Goal: Task Accomplishment & Management: Complete application form

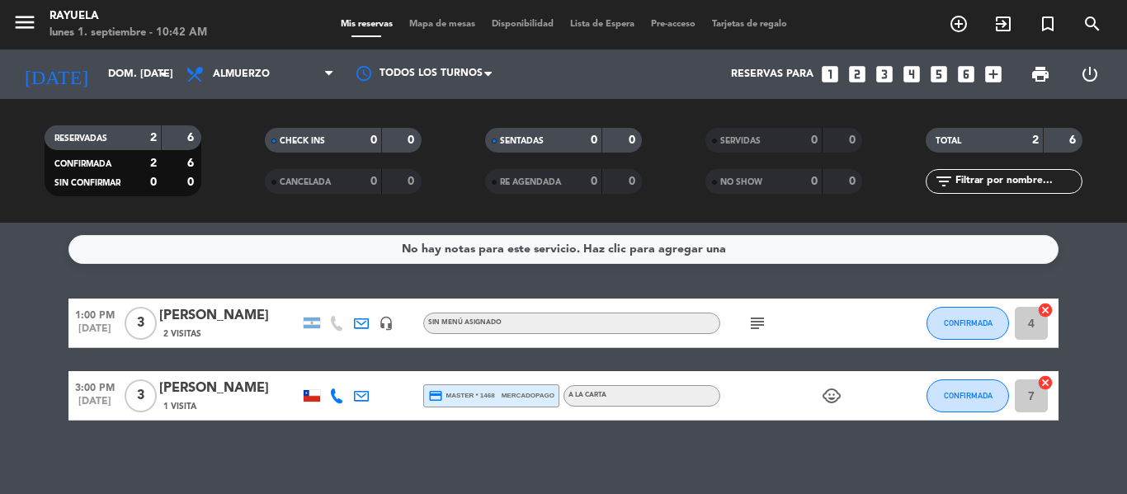
click at [386, 471] on div "No hay notas para este servicio. Haz clic para agregar una 1:00 PM [DATE] 3 [PE…" at bounding box center [563, 358] width 1127 height 271
click at [1046, 26] on icon "turned_in_not" at bounding box center [1048, 24] width 20 height 20
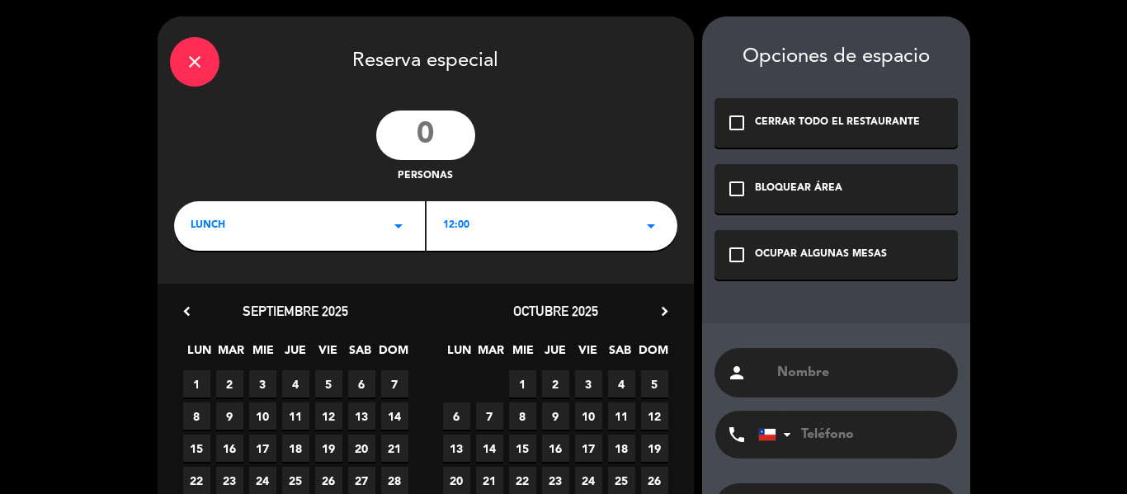
click at [412, 137] on input "number" at bounding box center [425, 136] width 99 height 50
type input "4"
click at [644, 232] on icon "arrow_drop_down" at bounding box center [651, 226] width 20 height 20
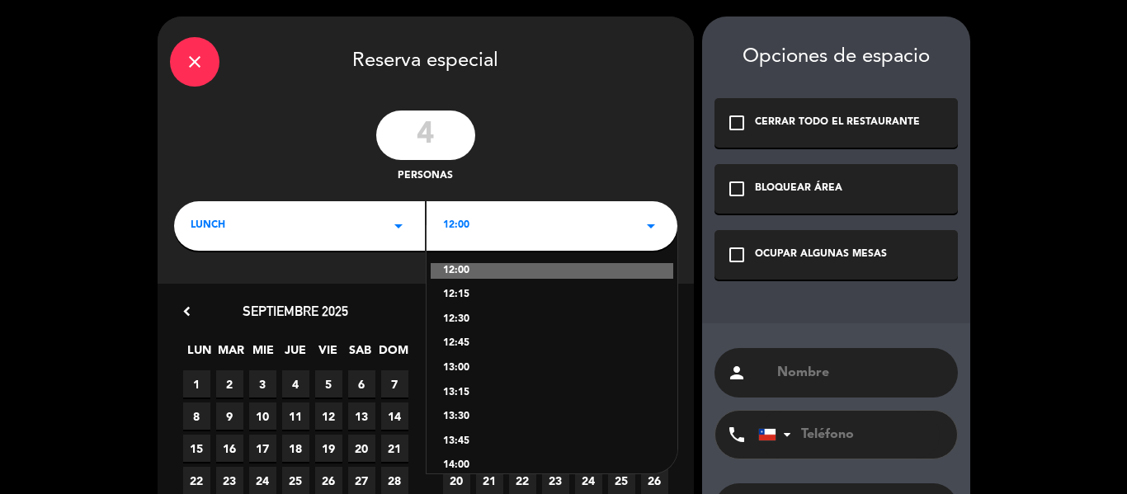
click at [456, 441] on div "13:45" at bounding box center [552, 442] width 218 height 17
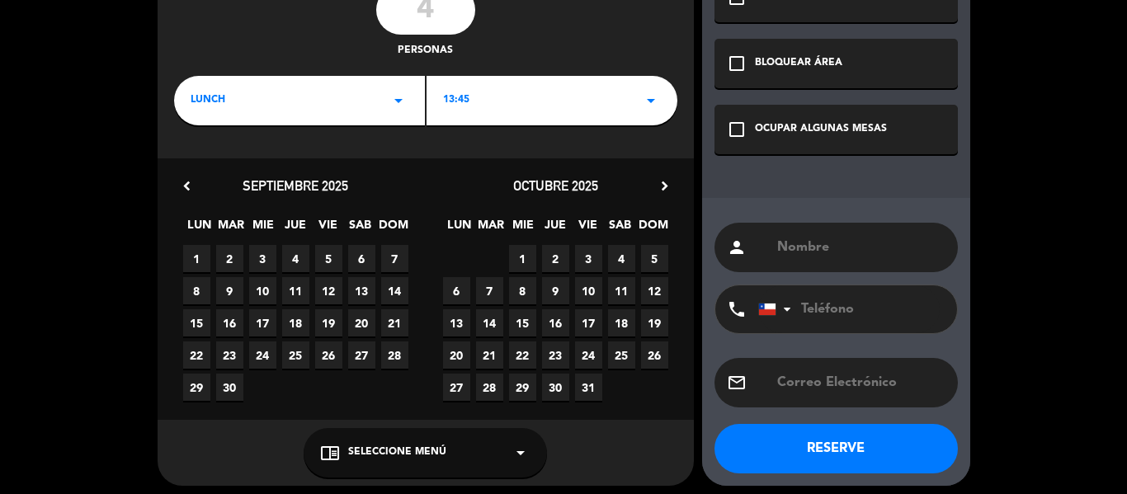
scroll to position [133, 0]
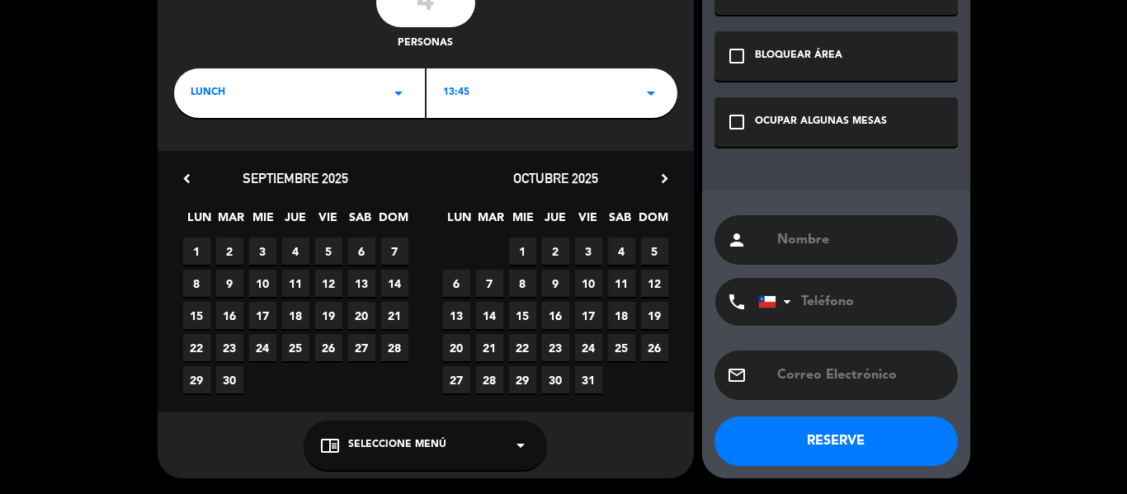
click at [196, 245] on span "1" at bounding box center [196, 251] width 27 height 27
click at [768, 123] on div "OCUPAR ALGUNAS MESAS" at bounding box center [821, 122] width 132 height 17
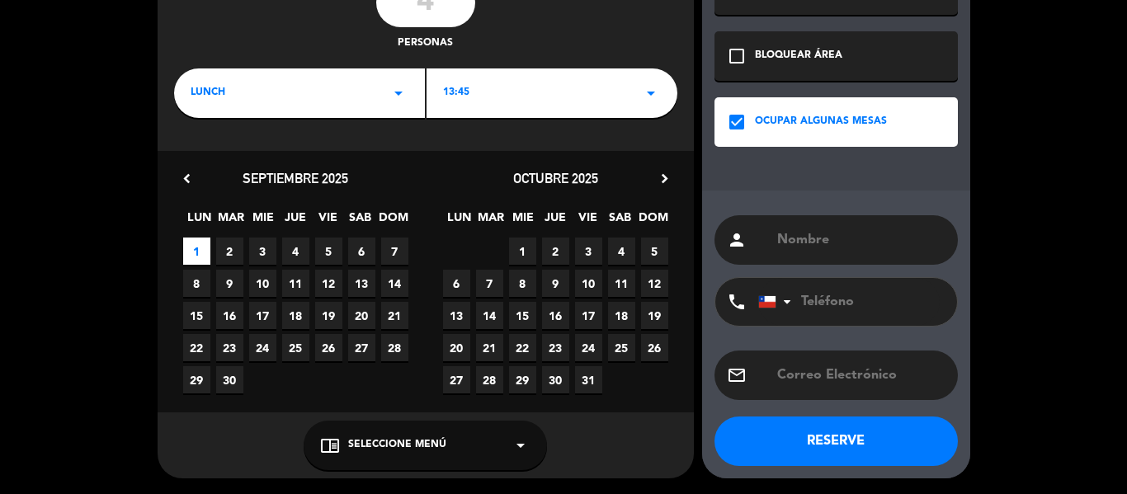
click at [804, 239] on input "text" at bounding box center [861, 240] width 170 height 23
type input "[PERSON_NAME]"
paste input "[PHONE_NUMBER]"
type input "[PHONE_NUMBER]"
paste input "[PERSON_NAME] <[EMAIL_ADDRESS][DOMAIN_NAME]>"
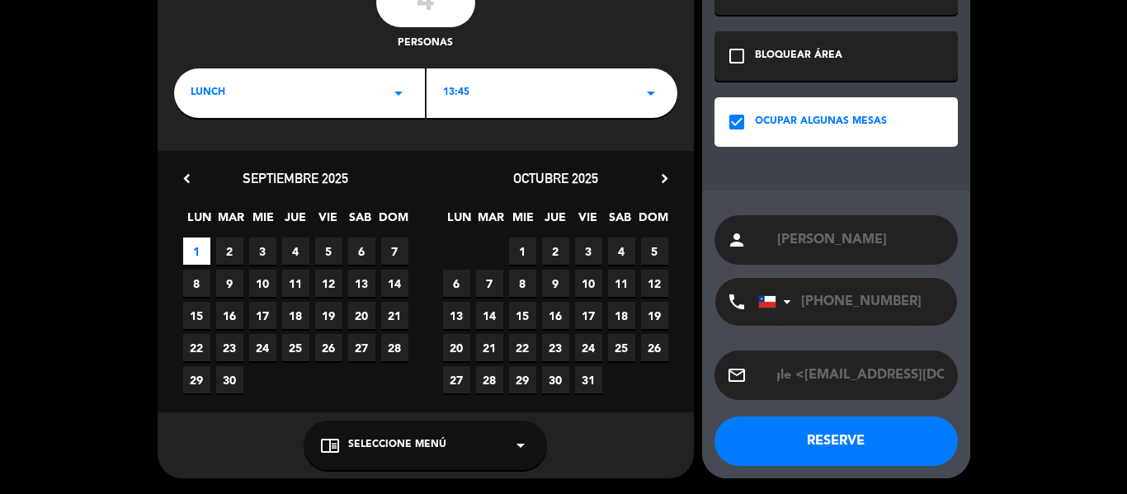
scroll to position [0, 0]
type input "[PERSON_NAME][EMAIL_ADDRESS][DOMAIN_NAME]"
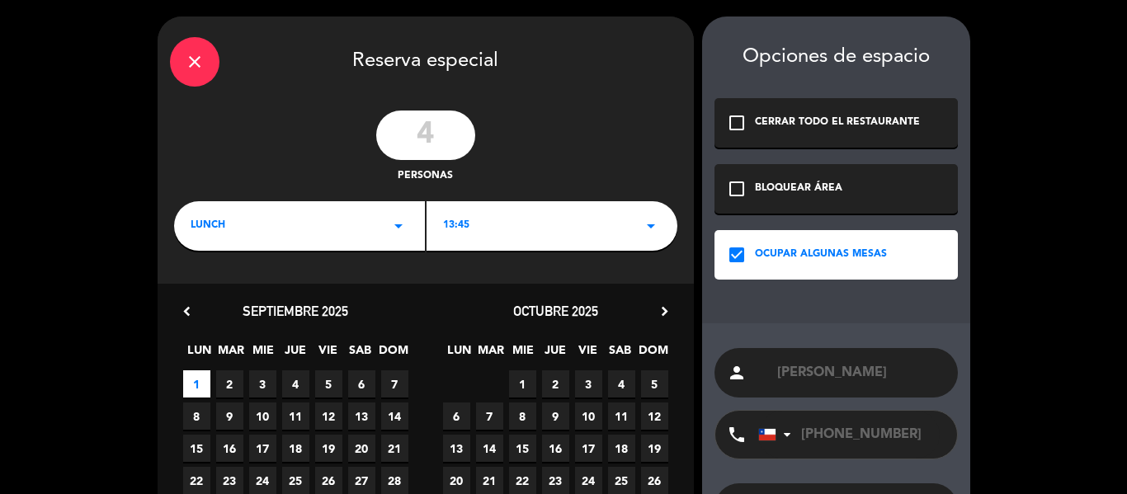
click at [194, 52] on icon "close" at bounding box center [195, 62] width 20 height 20
